Goal: Information Seeking & Learning: Learn about a topic

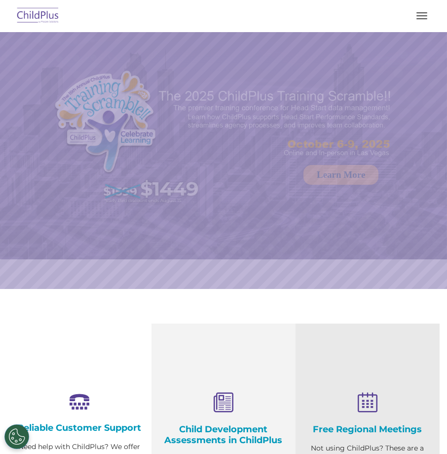
select select "MEDIUM"
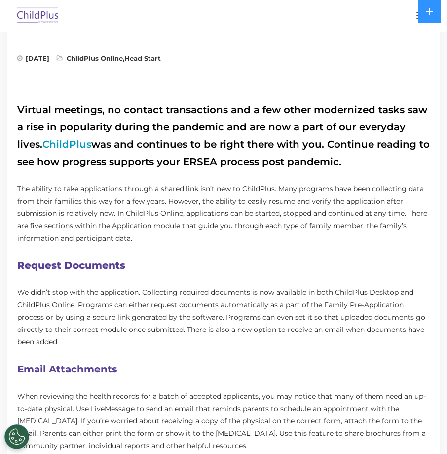
scroll to position [301, 0]
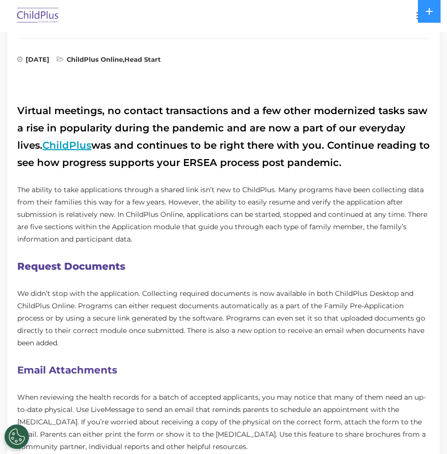
click at [47, 146] on link "ChildPlus" at bounding box center [66, 145] width 49 height 12
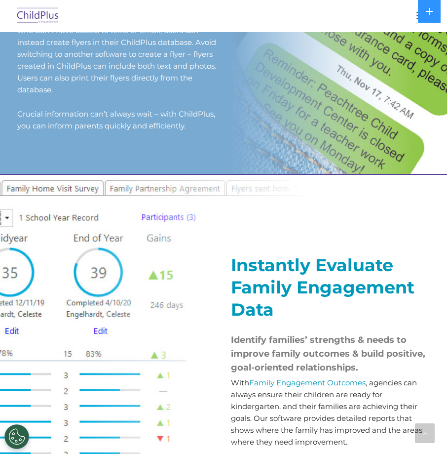
scroll to position [971, 0]
